Goal: Task Accomplishment & Management: Use online tool/utility

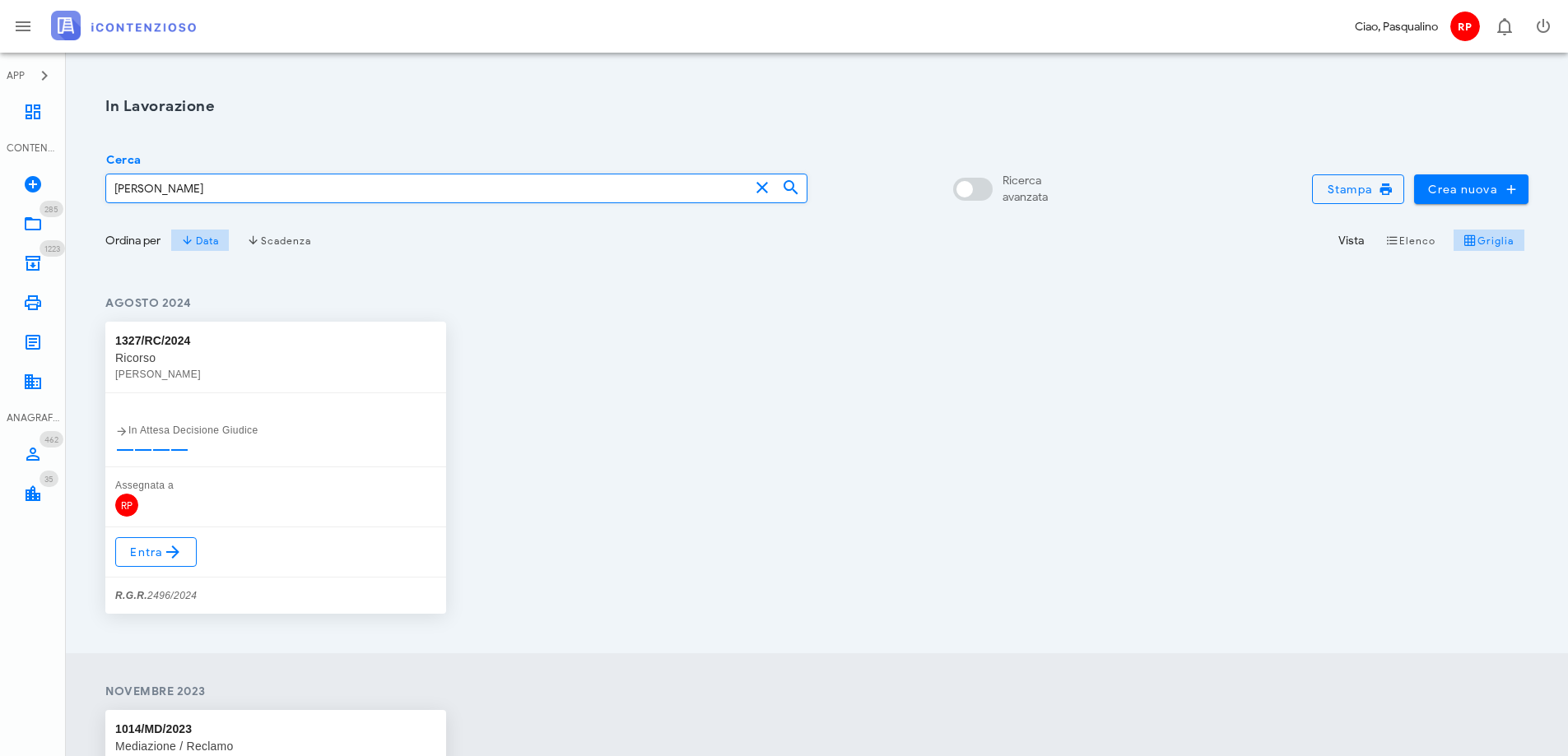
click at [225, 189] on input "[PERSON_NAME]" at bounding box center [428, 188] width 643 height 28
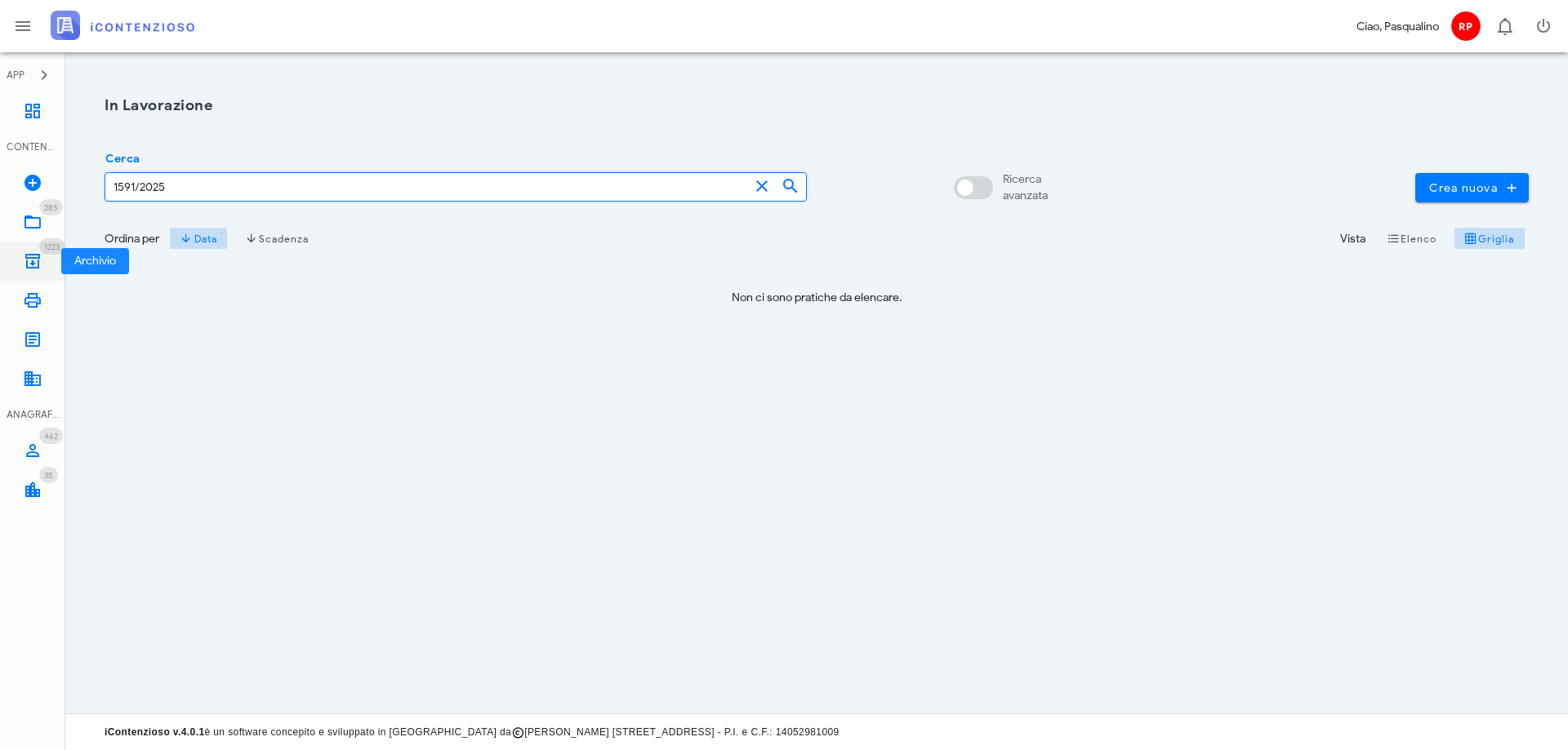
type input "1591/2025"
click at [43, 261] on link "1223 Archivio 1223" at bounding box center [32, 261] width 66 height 39
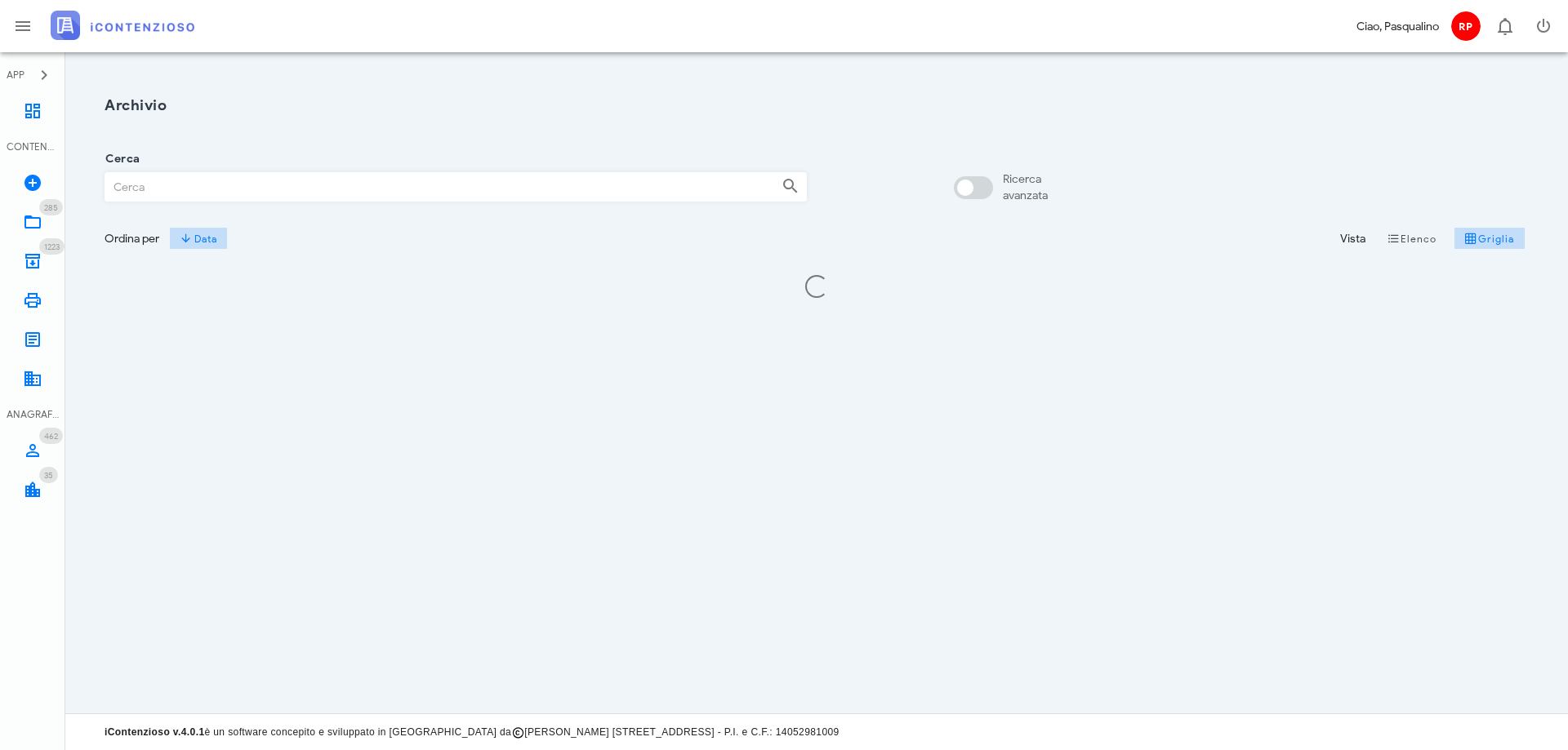
click at [187, 172] on div "Cerca" at bounding box center [456, 187] width 702 height 29
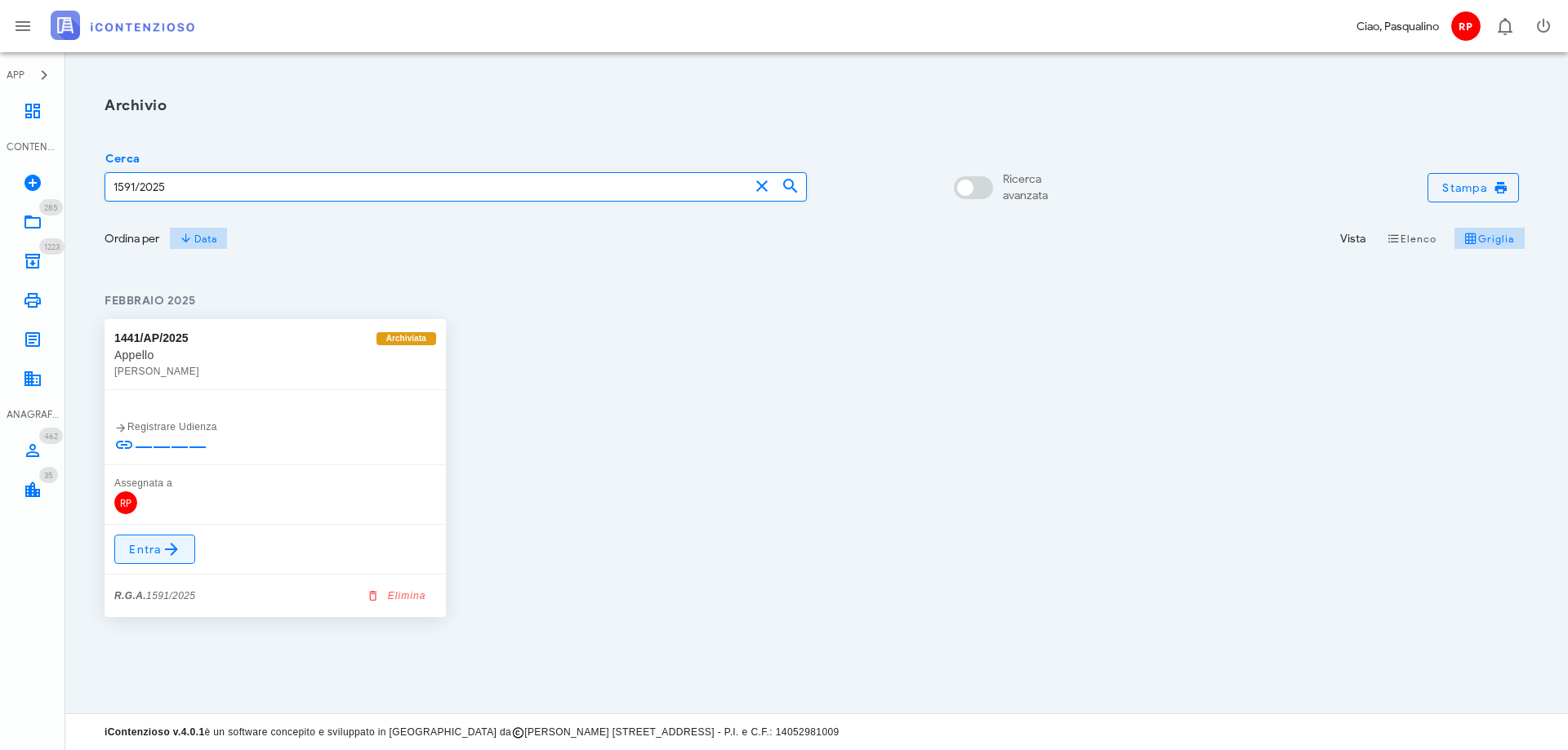
type input "1591/2025"
click at [157, 539] on link "Entra" at bounding box center [155, 550] width 81 height 29
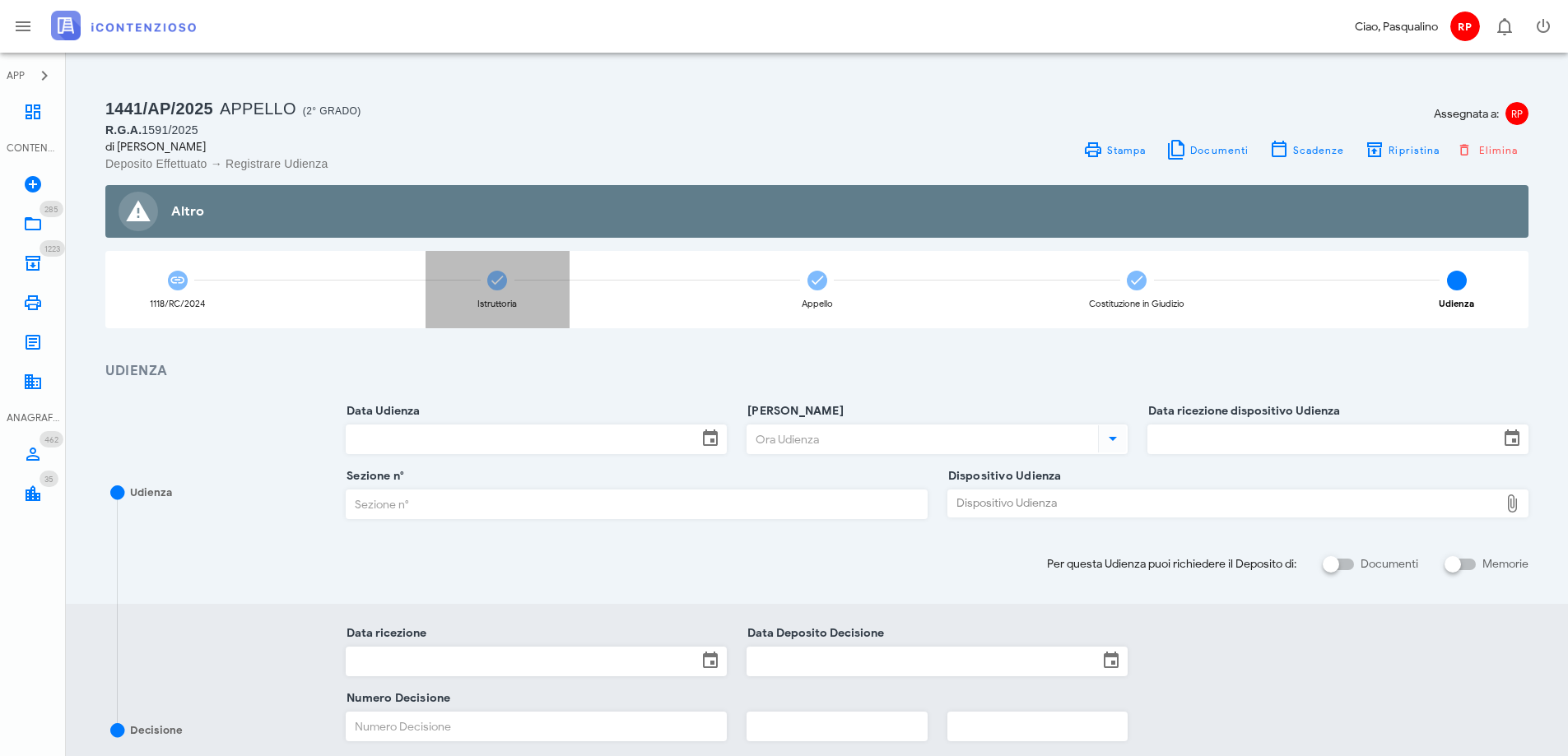
click at [501, 272] on icon at bounding box center [497, 280] width 17 height 17
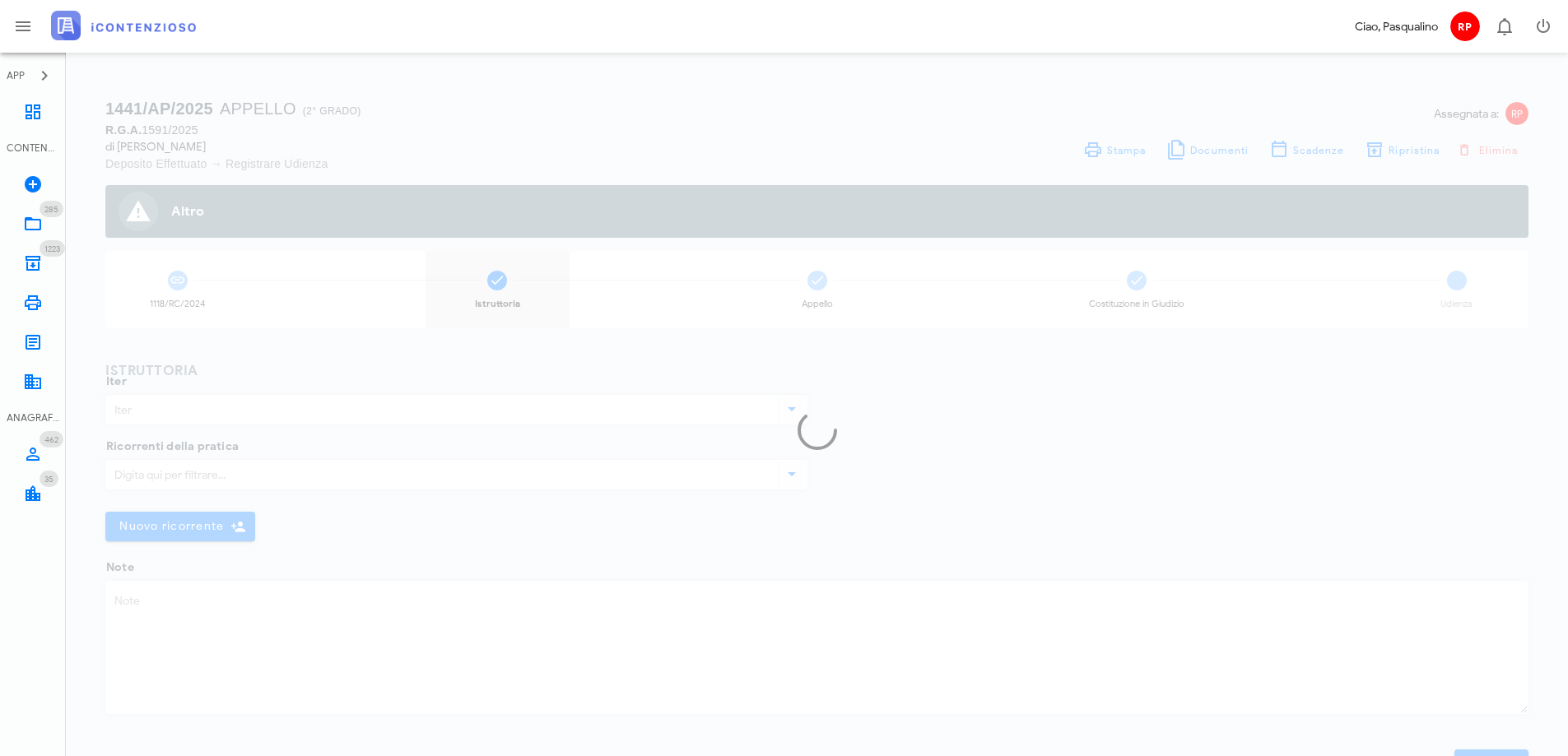
type input "Appello"
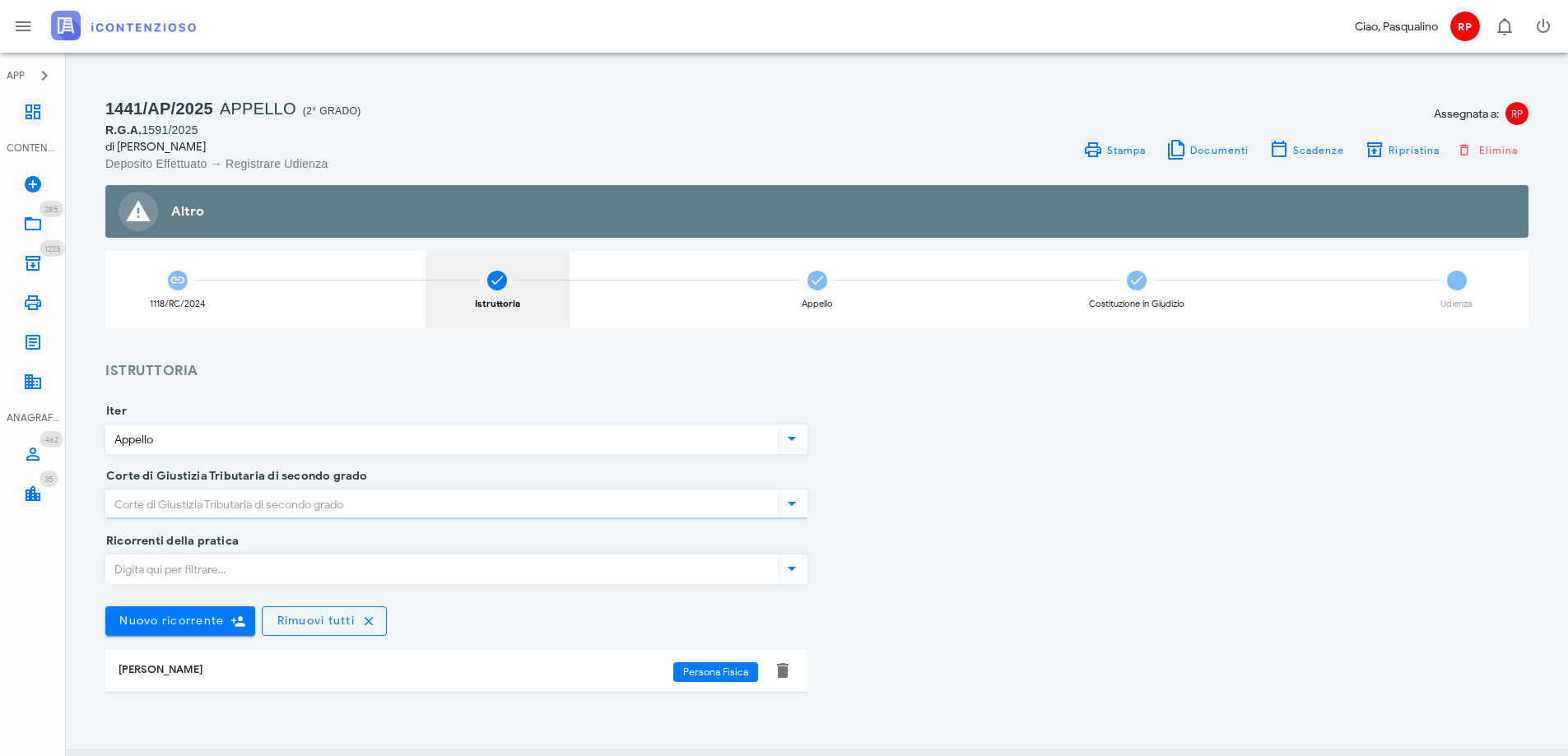
type input "Siracusa"
type input "Sfavorevole"
type input "Sicilia - Siracusa"
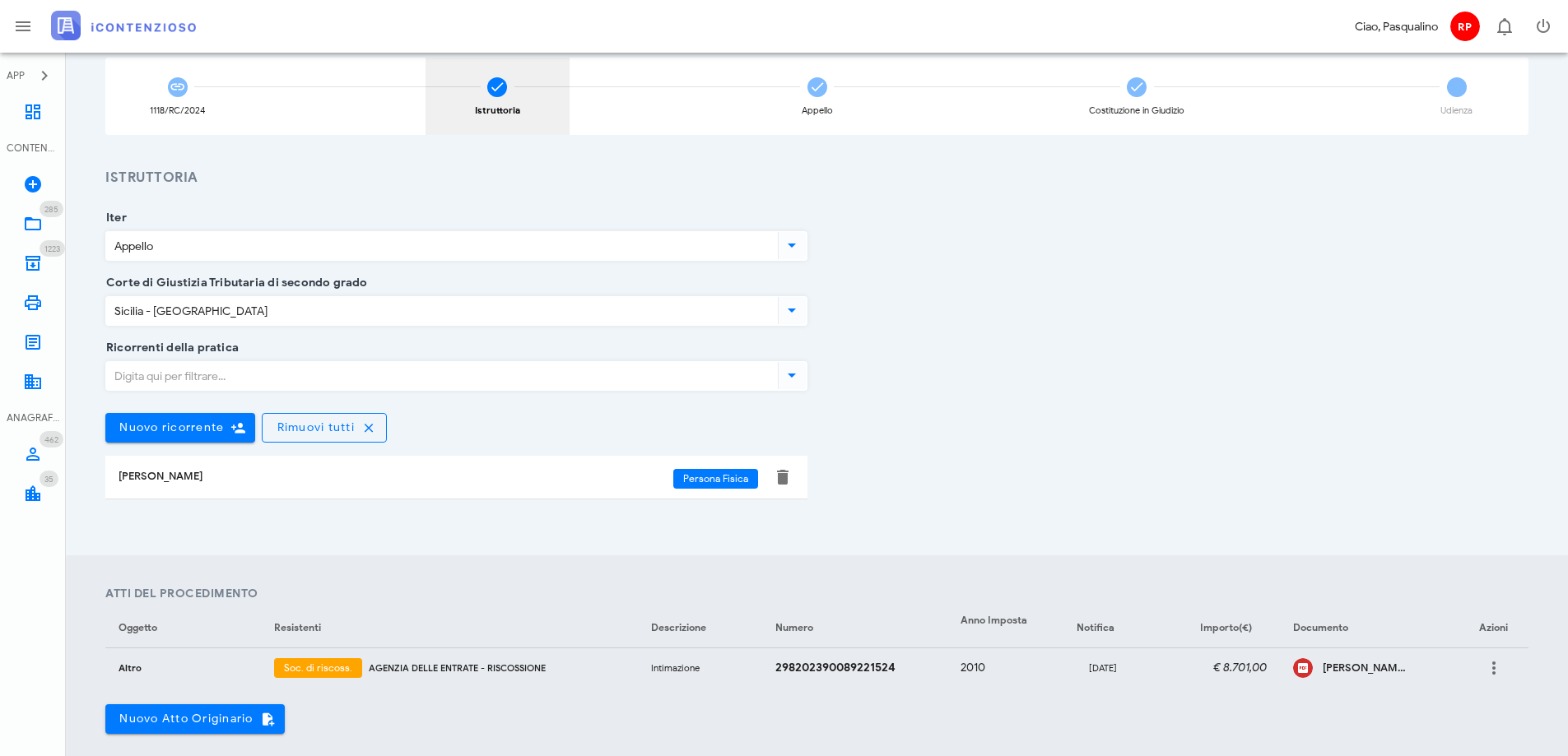
scroll to position [165, 0]
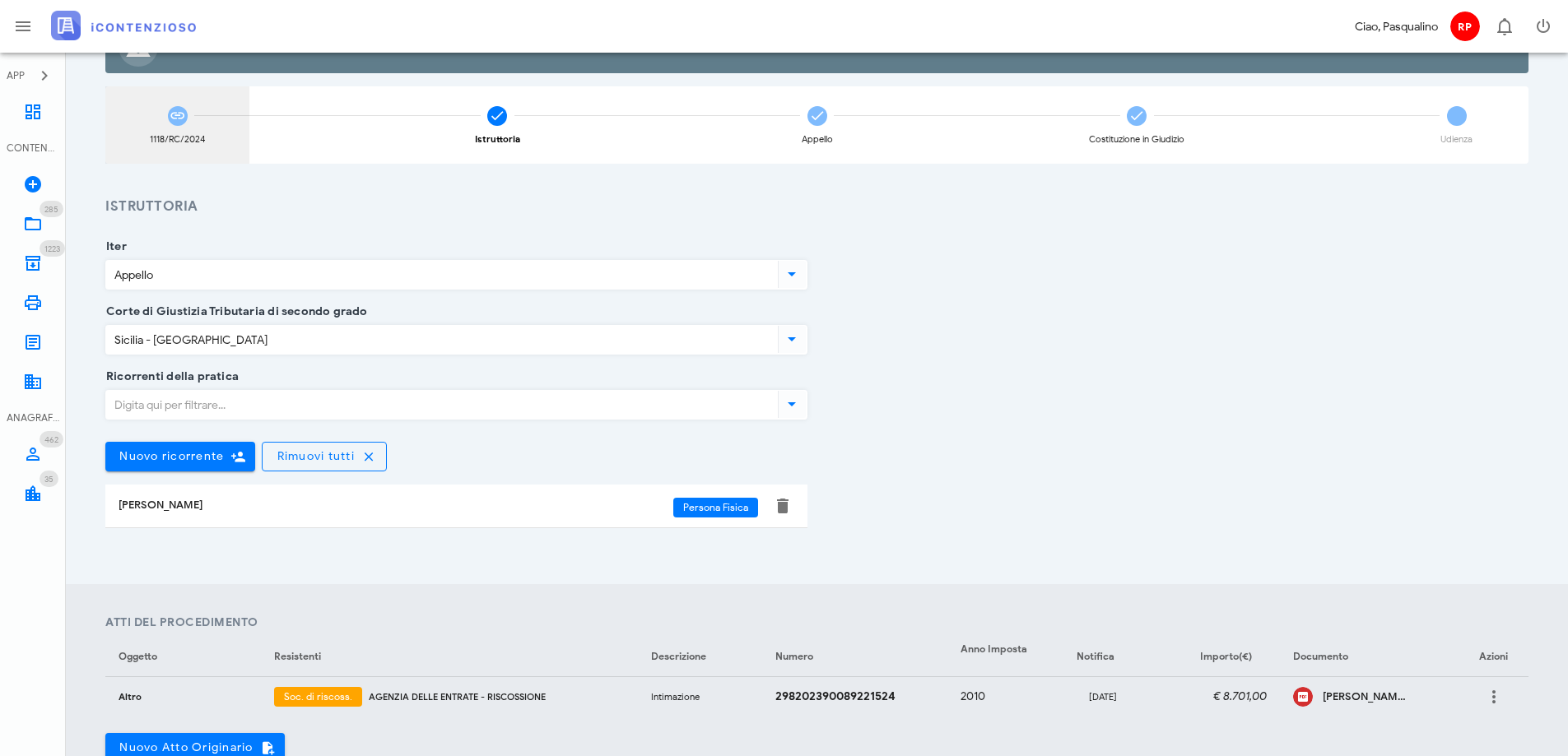
click at [176, 98] on div "1118/RC/2024" at bounding box center [177, 125] width 144 height 77
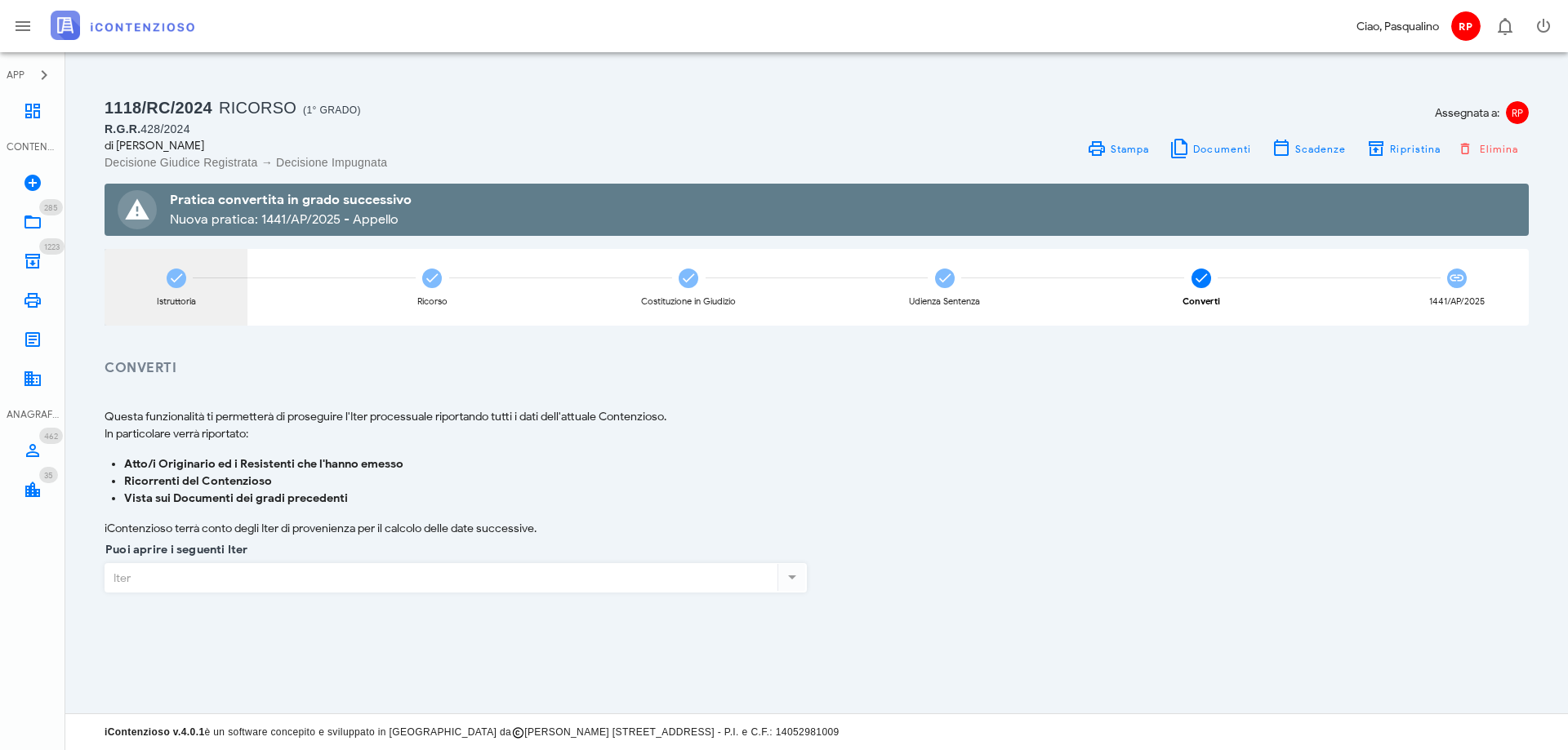
click at [189, 289] on div "Istruttoria" at bounding box center [176, 287] width 143 height 76
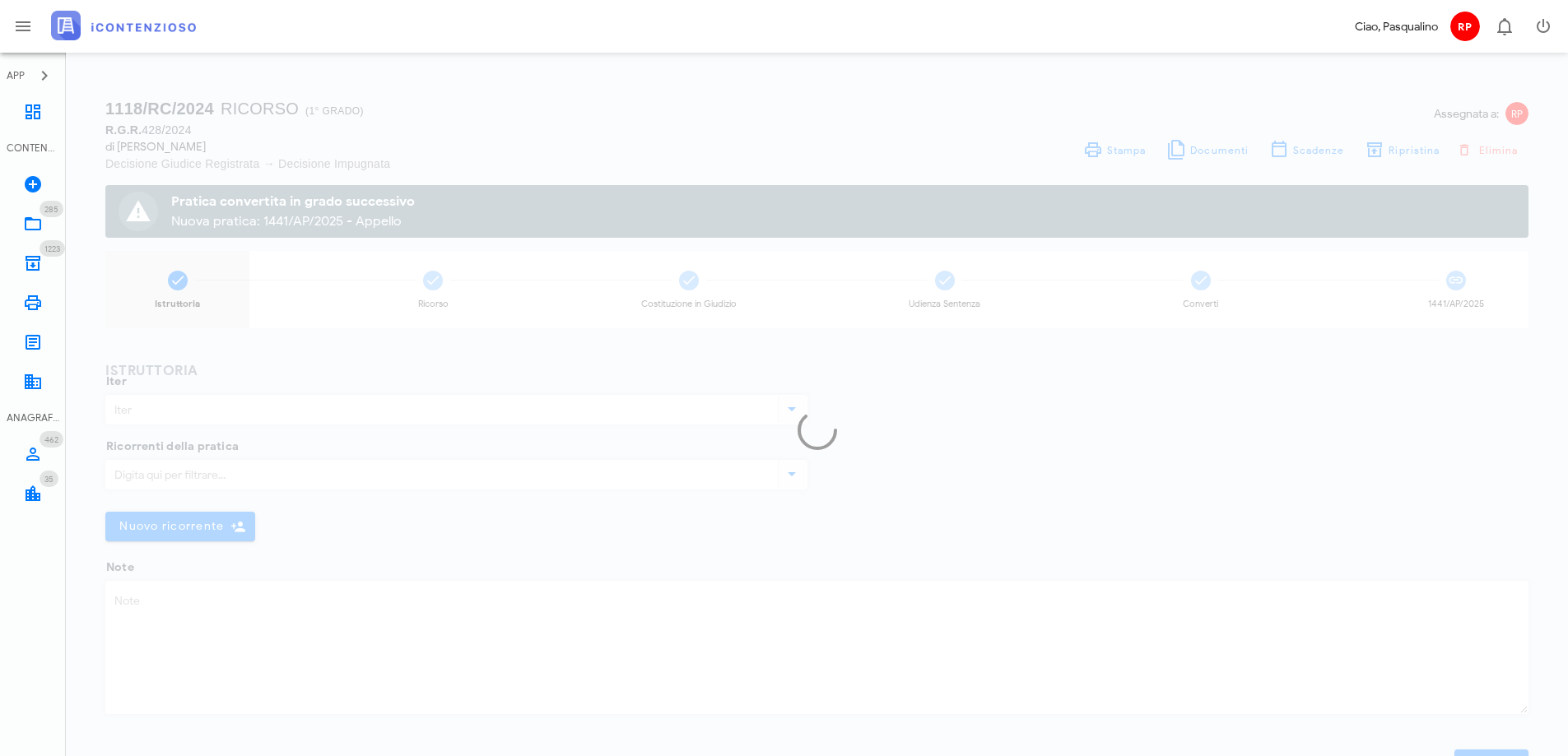
type input "Ricorso"
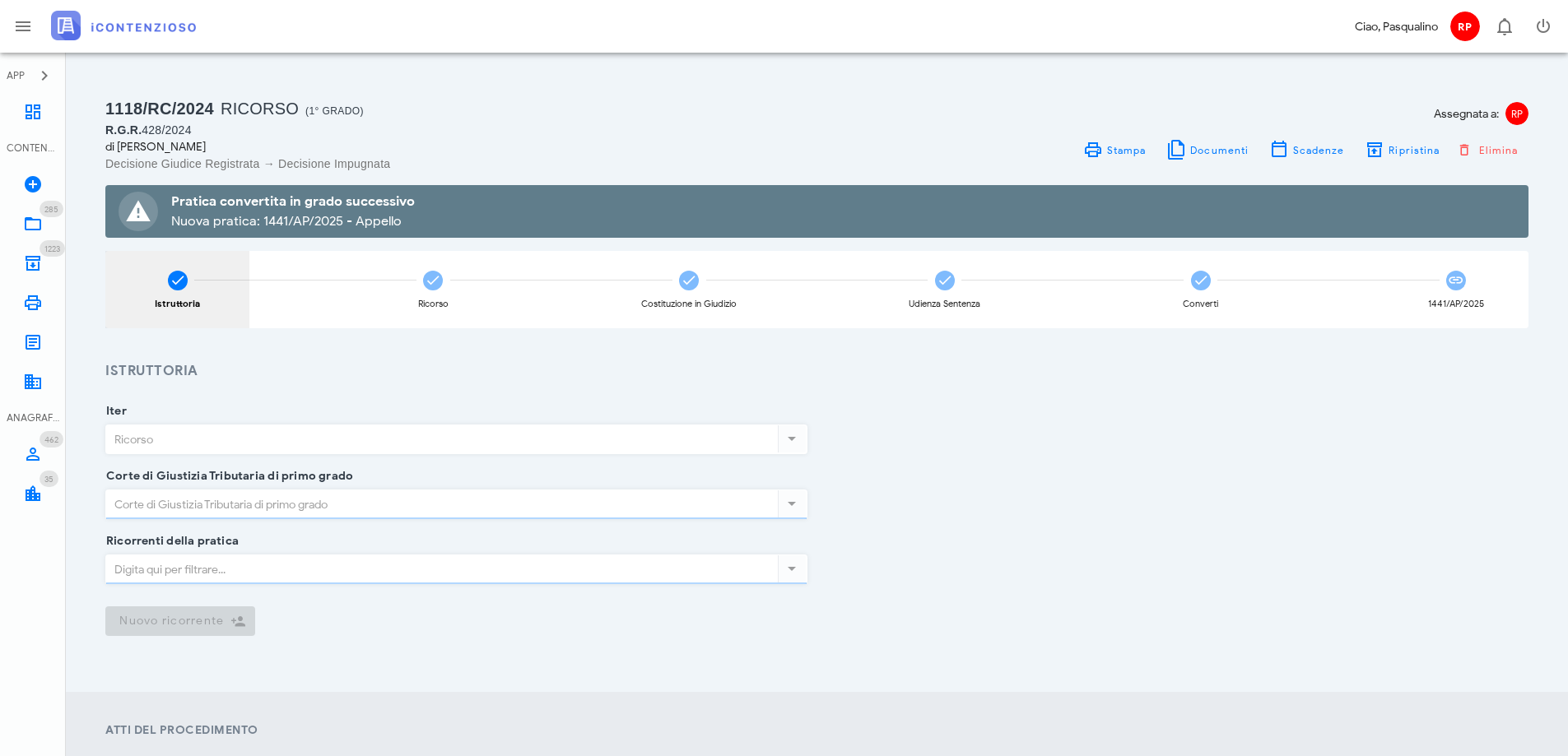
type input "Siracusa"
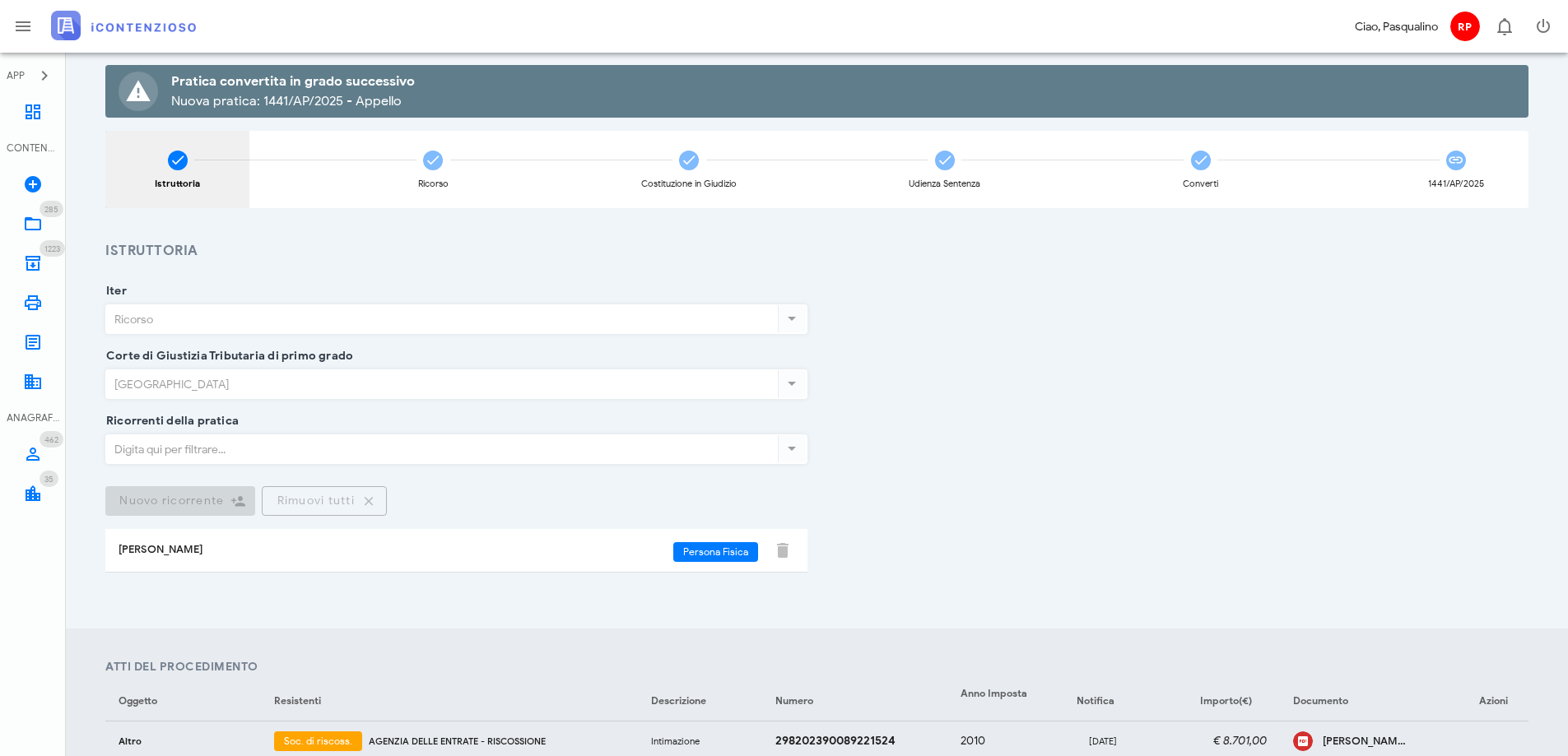
scroll to position [329, 0]
